Goal: Navigation & Orientation: Find specific page/section

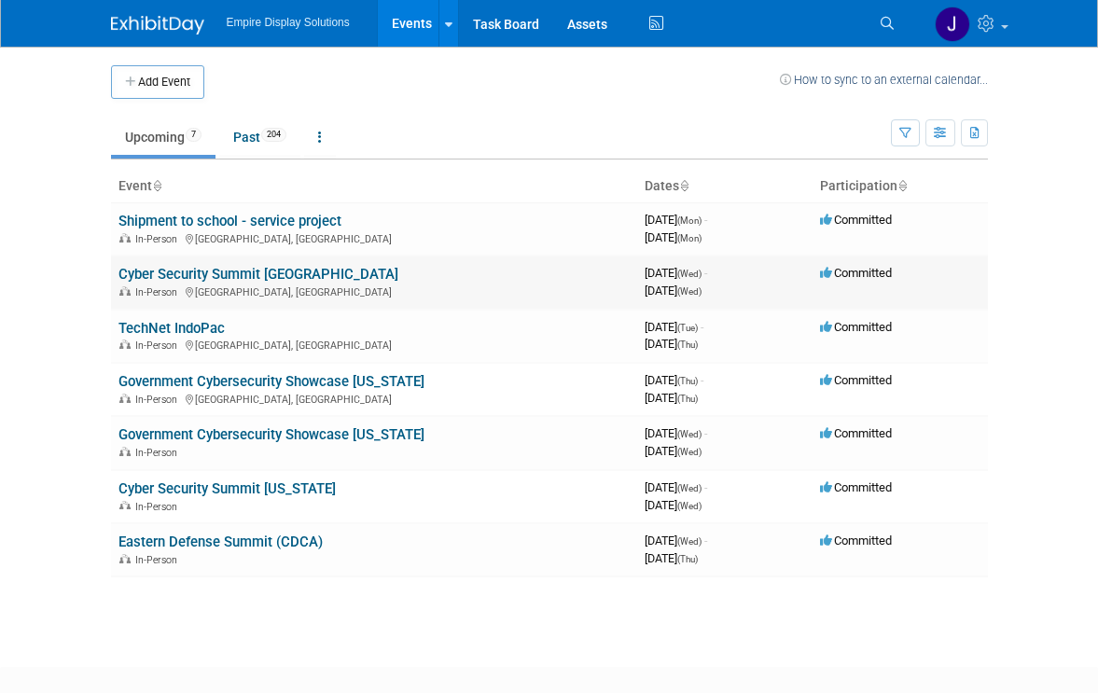
click at [243, 274] on link "Cyber Security Summit [GEOGRAPHIC_DATA]" at bounding box center [258, 274] width 280 height 17
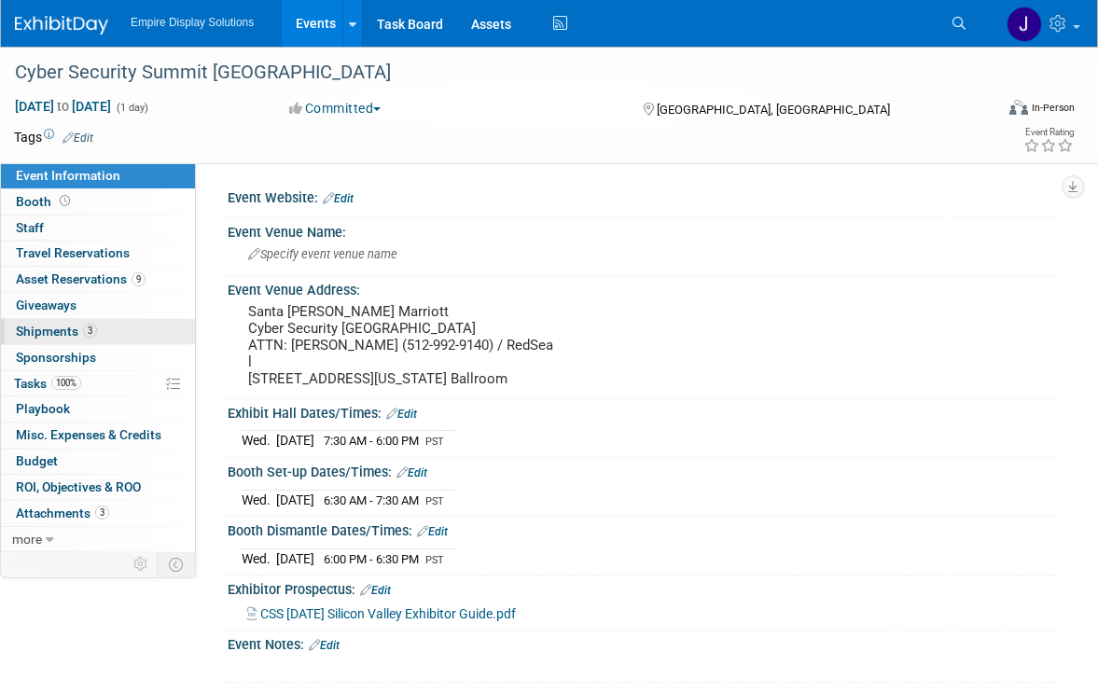
click at [52, 333] on span "Shipments 3" at bounding box center [56, 331] width 81 height 15
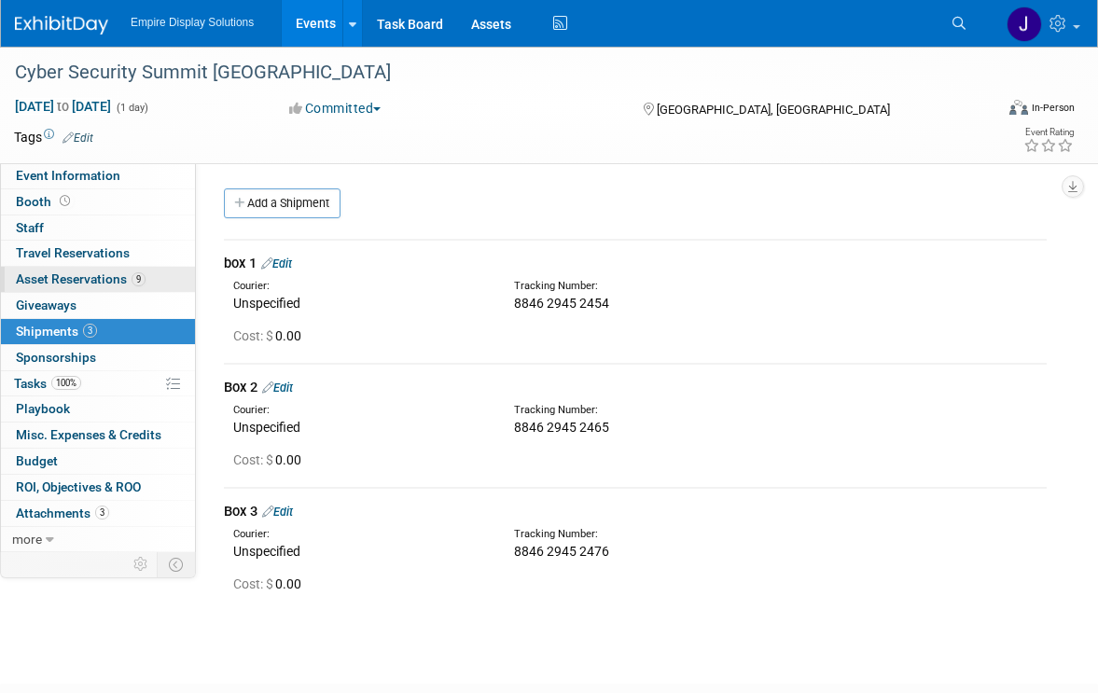
click at [77, 277] on span "Asset Reservations 9" at bounding box center [81, 278] width 130 height 15
